Goal: Find contact information: Obtain details needed to contact an individual or organization

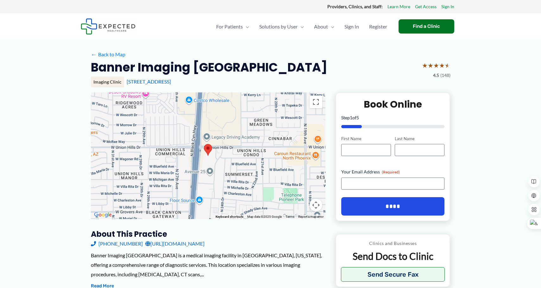
drag, startPoint x: 222, startPoint y: 78, endPoint x: 125, endPoint y: 81, distance: 97.5
click at [125, 81] on div "Imaging Clinic [STREET_ADDRESS]" at bounding box center [271, 82] width 360 height 11
copy link "[STREET_ADDRESS]"
drag, startPoint x: 362, startPoint y: 63, endPoint x: 362, endPoint y: 53, distance: 9.5
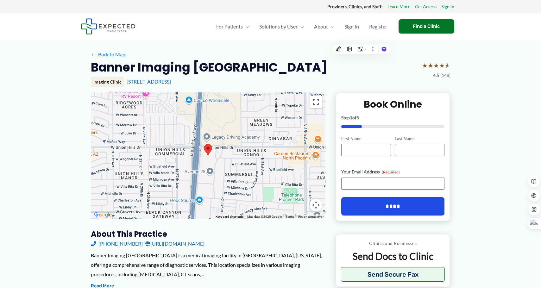
click at [227, 77] on div "Imaging Clinic [STREET_ADDRESS]" at bounding box center [271, 82] width 360 height 11
drag, startPoint x: 213, startPoint y: 82, endPoint x: 122, endPoint y: 84, distance: 90.2
click at [122, 84] on div "Imaging Clinic [STREET_ADDRESS]" at bounding box center [271, 82] width 360 height 11
copy div "[STREET_ADDRESS]"
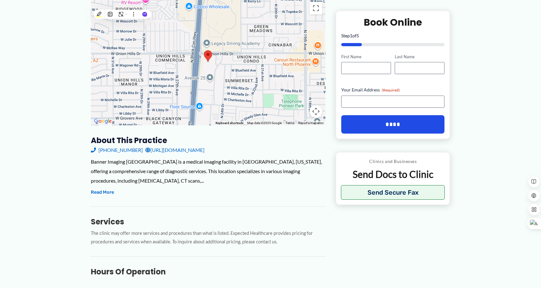
scroll to position [95, 0]
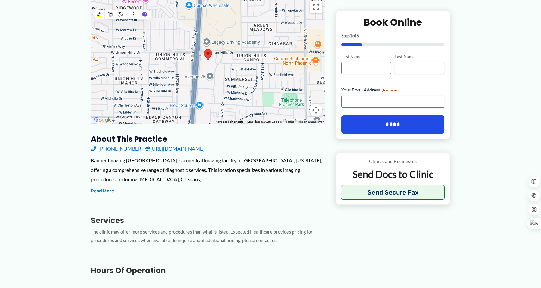
click at [204, 150] on link "[URL][DOMAIN_NAME]" at bounding box center [174, 148] width 59 height 9
